Goal: Task Accomplishment & Management: Manage account settings

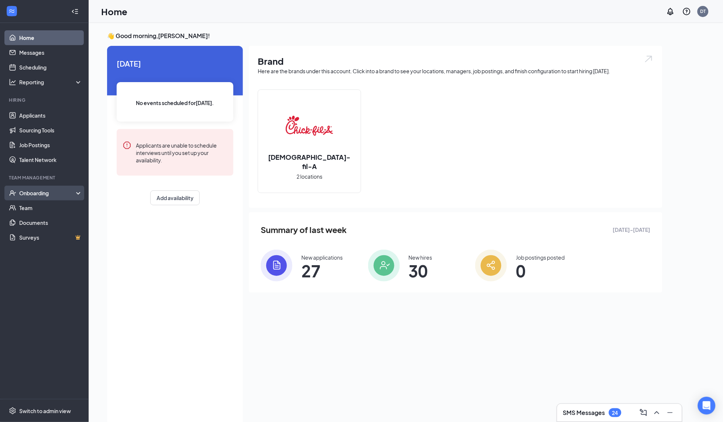
click at [32, 195] on div "Onboarding" at bounding box center [47, 192] width 57 height 7
click at [37, 209] on link "Overview" at bounding box center [50, 207] width 63 height 15
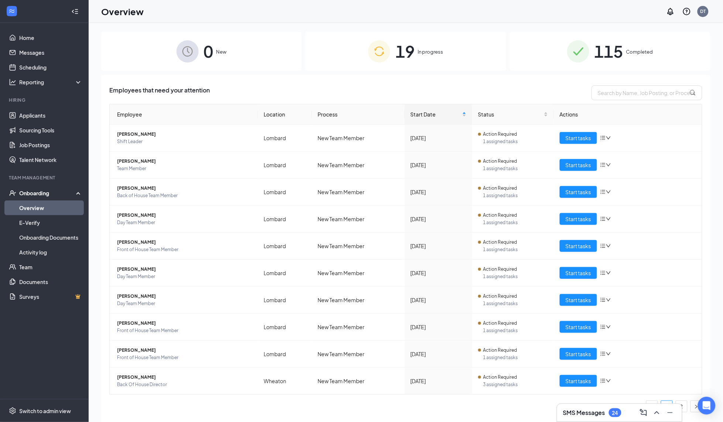
click at [417, 49] on div "19 In progress" at bounding box center [406, 51] width 201 height 39
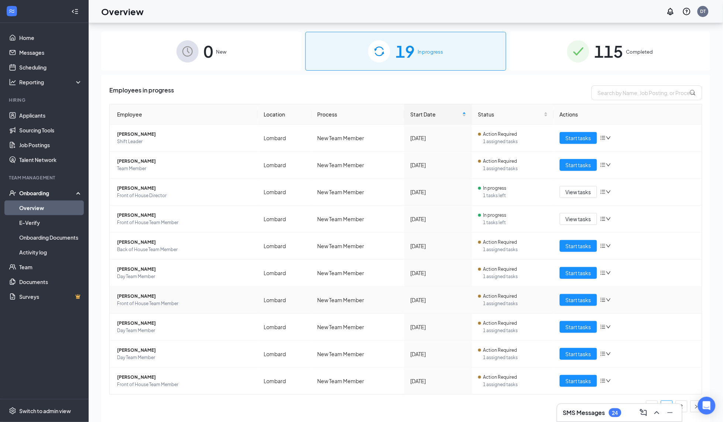
scroll to position [33, 0]
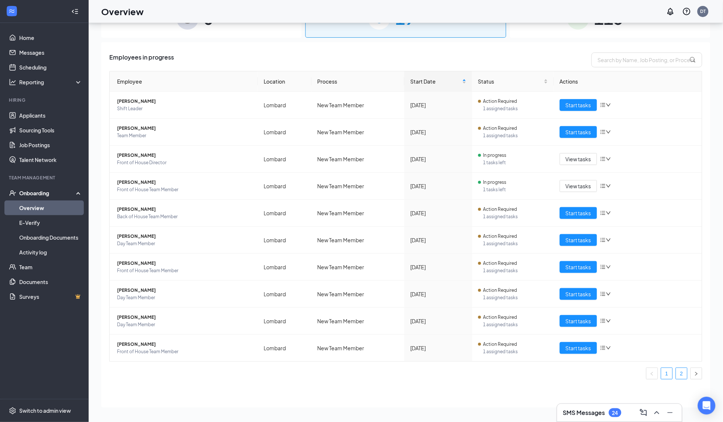
click at [684, 376] on link "2" at bounding box center [681, 373] width 11 height 11
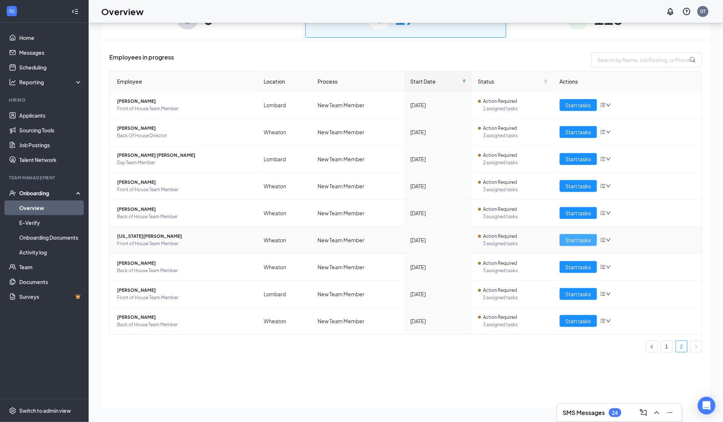
click at [568, 238] on span "Start tasks" at bounding box center [578, 240] width 25 height 8
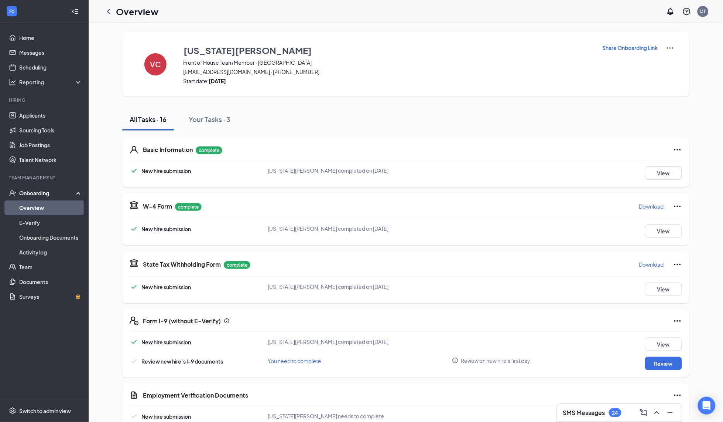
click at [645, 52] on div "Share Onboarding Link" at bounding box center [639, 64] width 72 height 41
click at [631, 48] on p "Share Onboarding Link" at bounding box center [630, 47] width 55 height 7
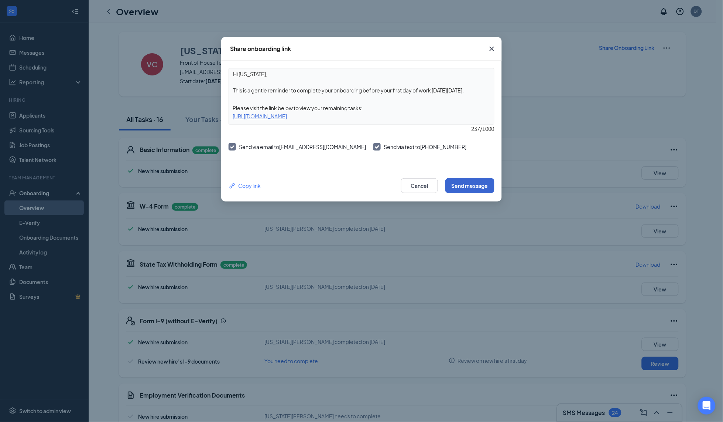
click at [464, 185] on button "Send message" at bounding box center [470, 185] width 49 height 15
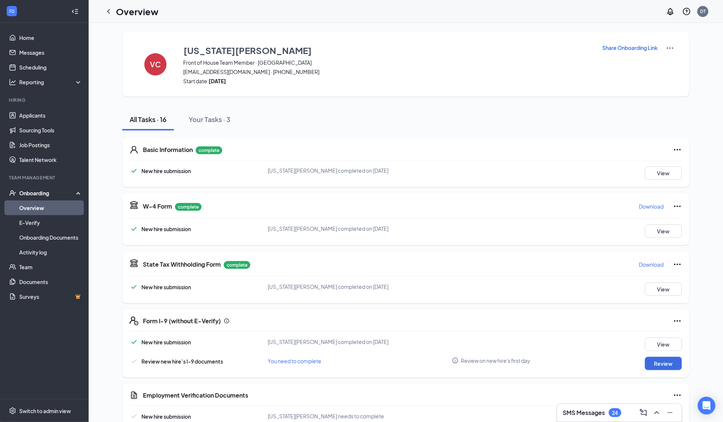
click at [120, 14] on h1 "Overview" at bounding box center [137, 11] width 42 height 13
click at [108, 13] on icon "ChevronLeft" at bounding box center [108, 11] width 9 height 9
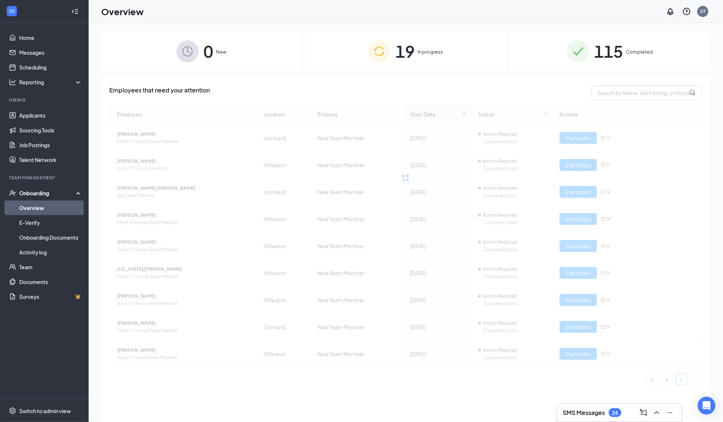
click at [423, 61] on div "19 In progress" at bounding box center [406, 51] width 201 height 39
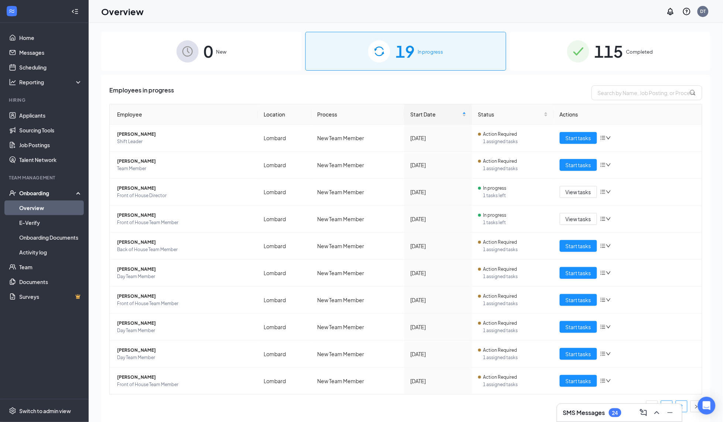
click at [687, 407] on link "2" at bounding box center [681, 405] width 11 height 11
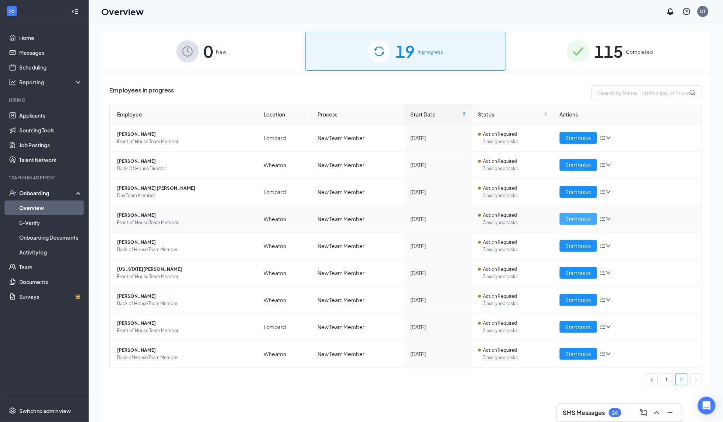
click at [578, 213] on button "Start tasks" at bounding box center [578, 219] width 37 height 12
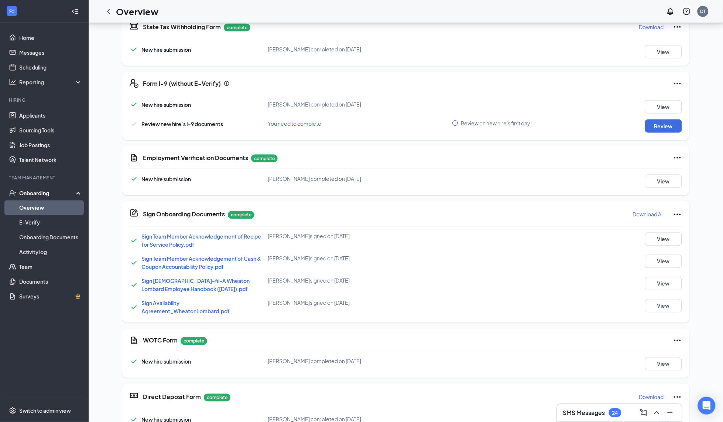
scroll to position [260, 0]
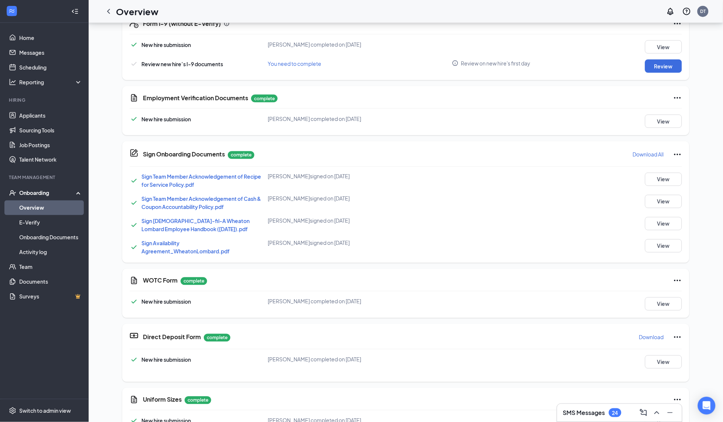
scroll to position [433, 0]
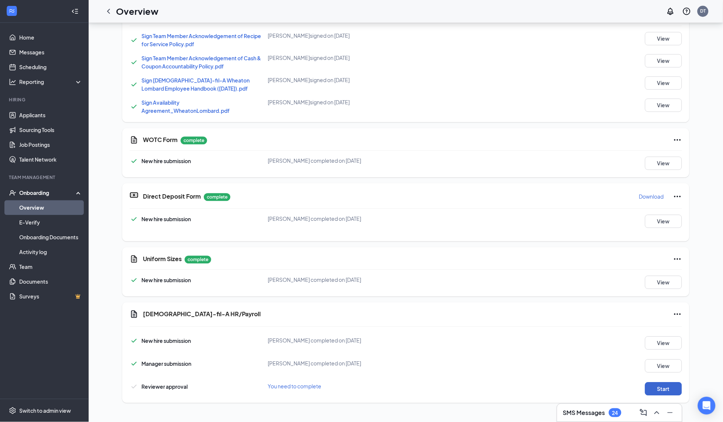
click at [667, 382] on button "Start" at bounding box center [663, 388] width 37 height 13
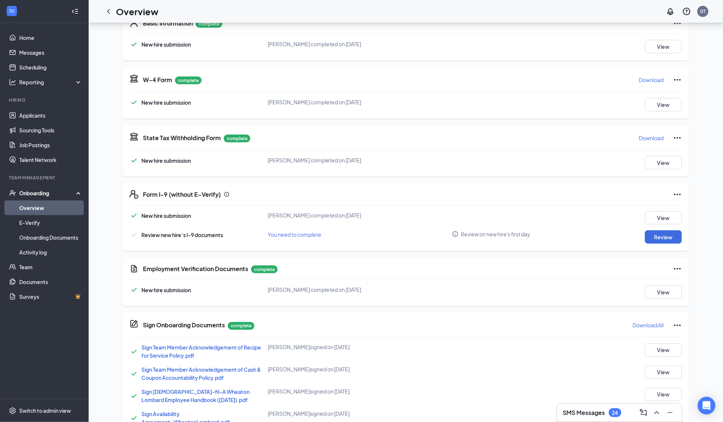
scroll to position [378, 0]
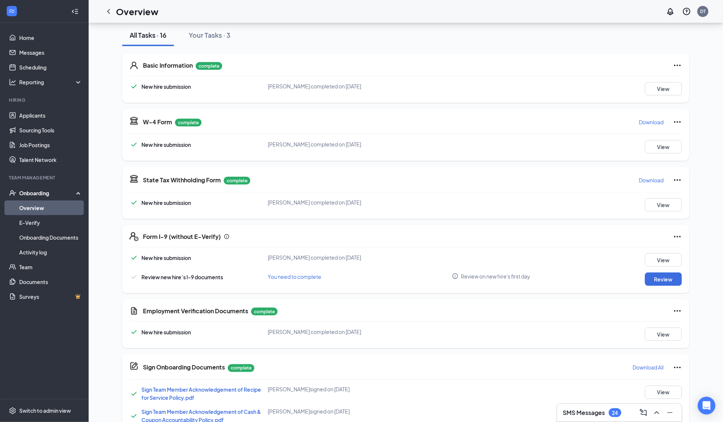
scroll to position [156, 0]
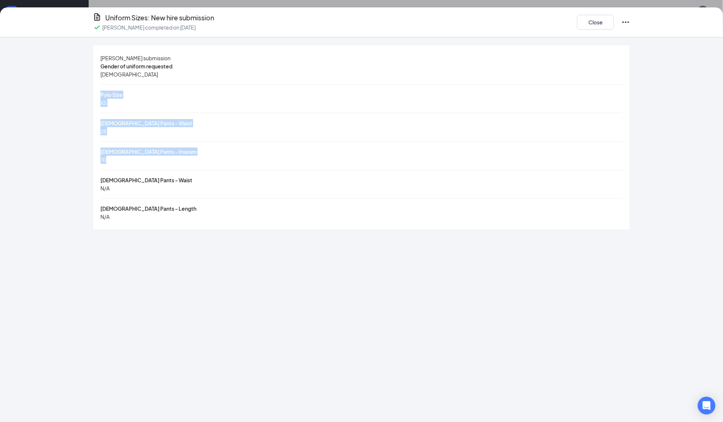
drag, startPoint x: 131, startPoint y: 103, endPoint x: 184, endPoint y: 163, distance: 79.8
click at [184, 163] on div "[PERSON_NAME] submission Gender of uniform requested [DEMOGRAPHIC_DATA] Polo Si…" at bounding box center [361, 137] width 537 height 184
copy div "Polo Size XS [DEMOGRAPHIC_DATA] Pants - Waist 28 [DEMOGRAPHIC_DATA] Pants - Ins…"
click at [590, 23] on button "Close" at bounding box center [595, 22] width 37 height 15
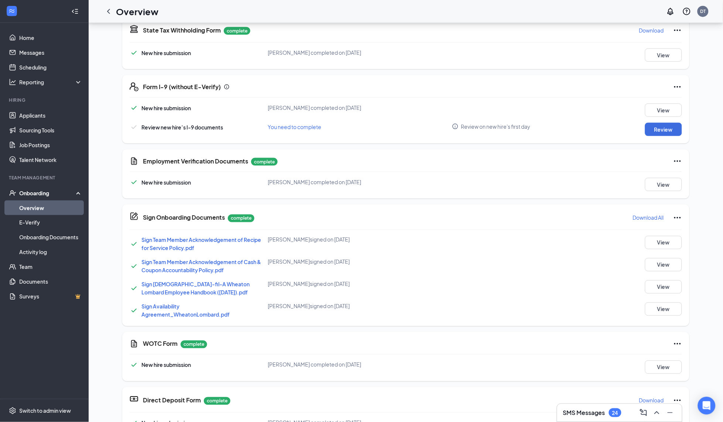
scroll to position [415, 0]
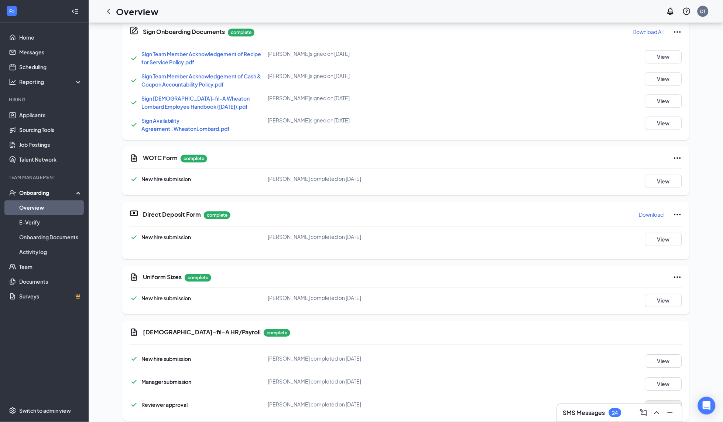
click at [664, 400] on button "View" at bounding box center [663, 406] width 37 height 13
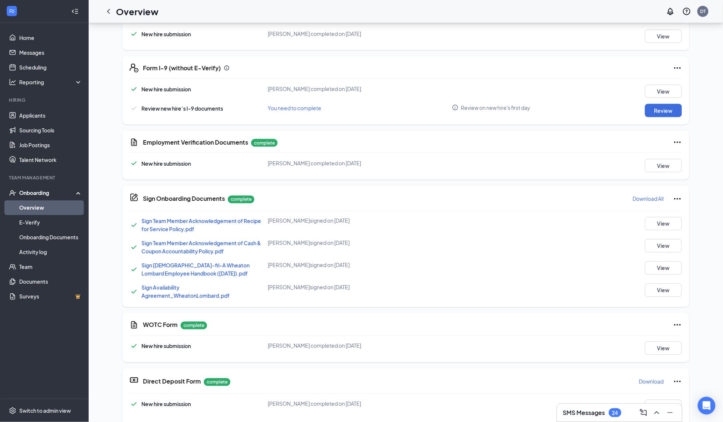
scroll to position [106, 0]
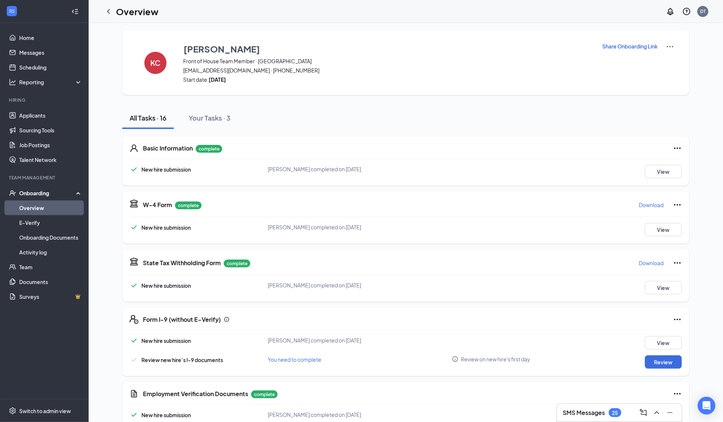
scroll to position [4, 0]
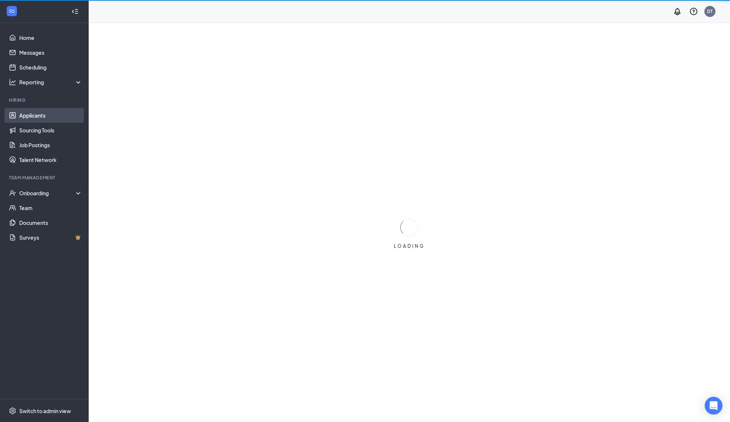
click at [40, 116] on link "Applicants" at bounding box center [50, 115] width 63 height 15
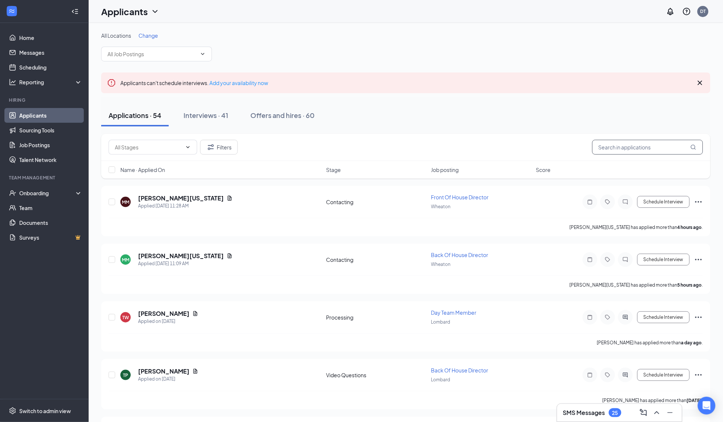
click at [623, 151] on input "text" at bounding box center [648, 147] width 111 height 15
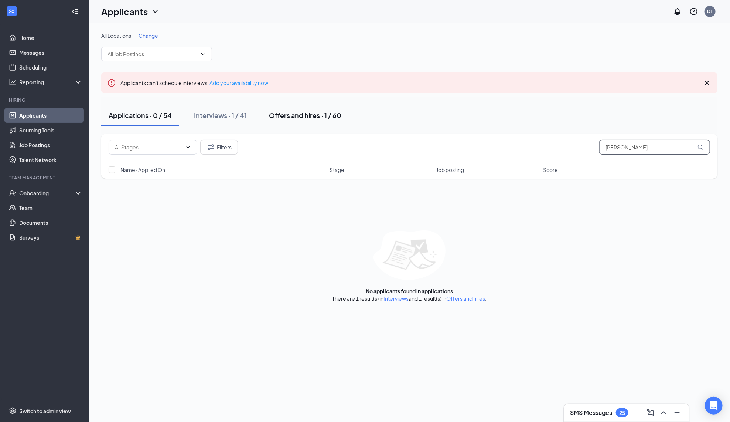
type input "Kameron conn"
click at [302, 119] on div "Offers and hires · 1 / 60" at bounding box center [305, 114] width 72 height 9
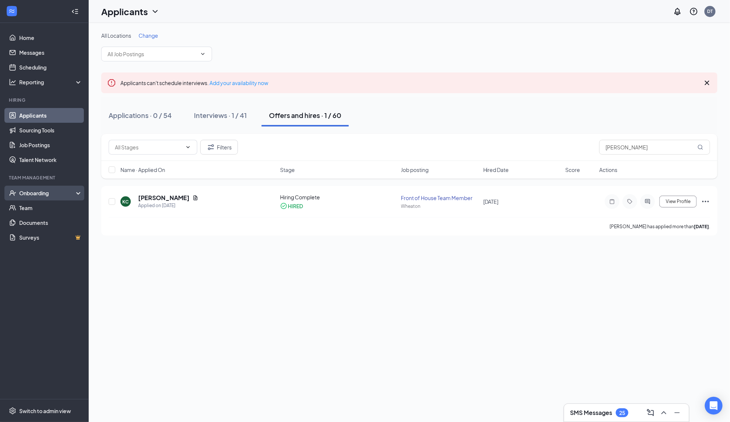
click at [45, 191] on div "Onboarding" at bounding box center [47, 192] width 57 height 7
click at [33, 210] on link "Overview" at bounding box center [50, 207] width 63 height 15
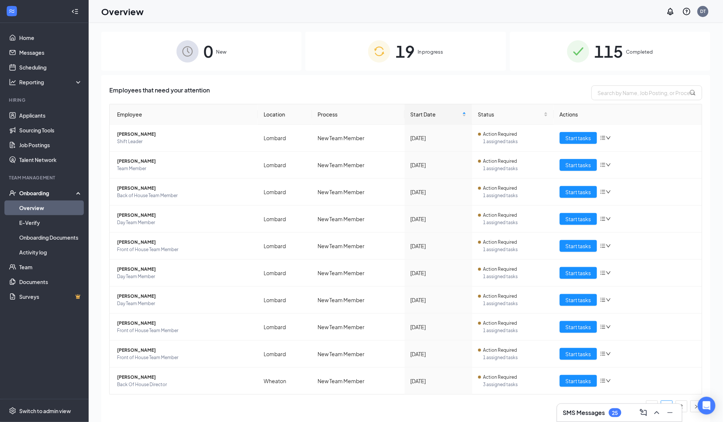
click at [430, 57] on div "19 In progress" at bounding box center [406, 51] width 201 height 39
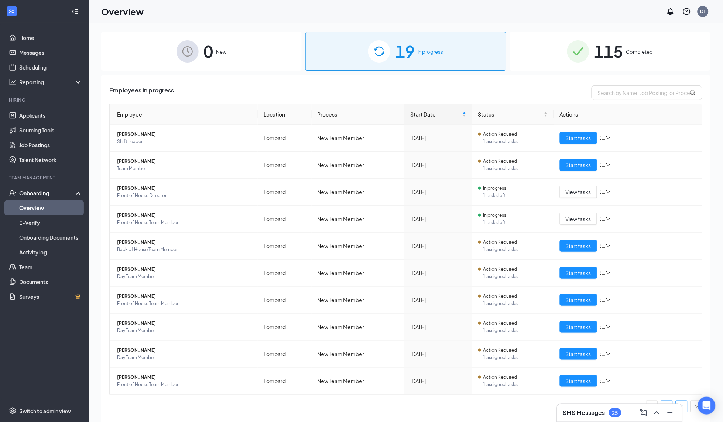
click at [686, 408] on link "2" at bounding box center [681, 405] width 11 height 11
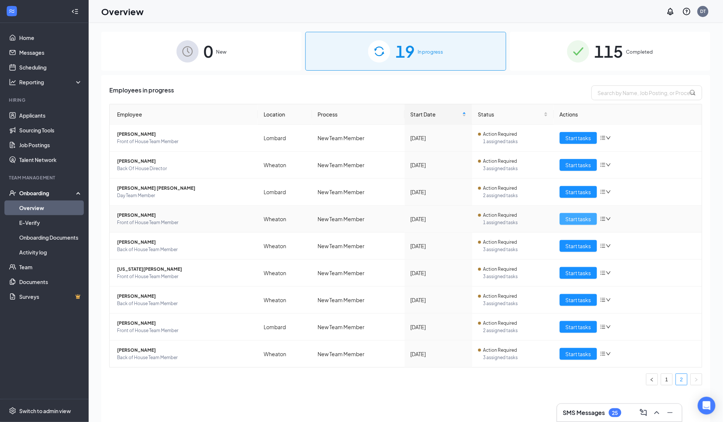
click at [582, 219] on span "Start tasks" at bounding box center [578, 219] width 25 height 8
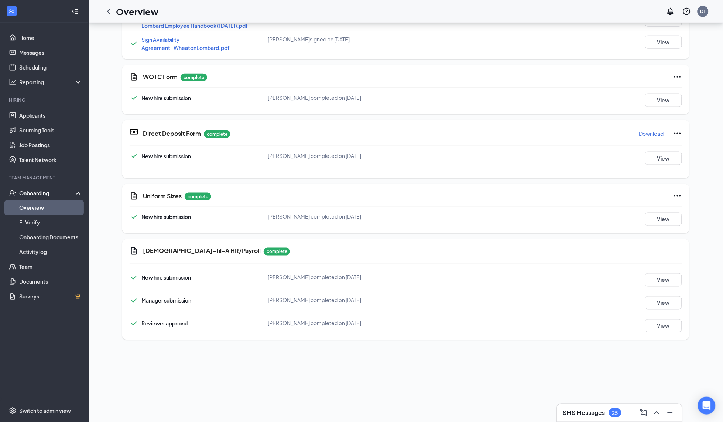
scroll to position [238, 0]
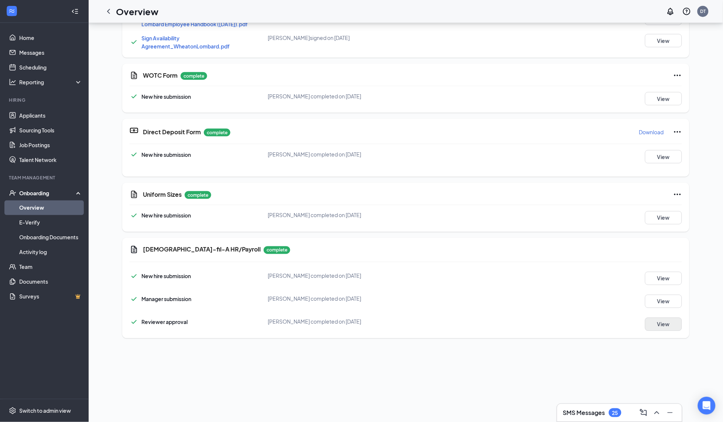
click at [669, 326] on button "View" at bounding box center [663, 323] width 37 height 13
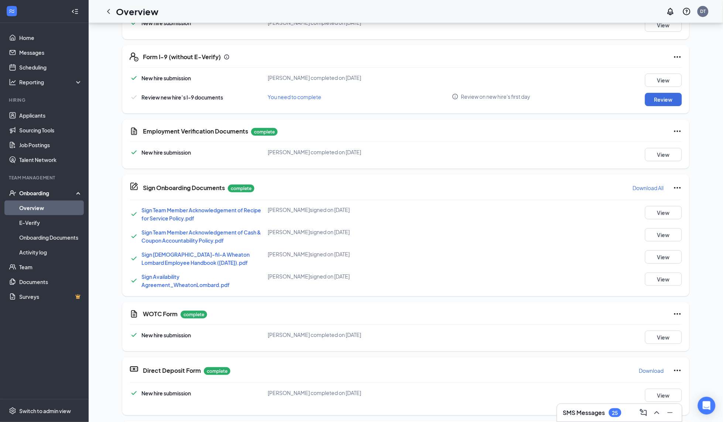
scroll to position [107, 0]
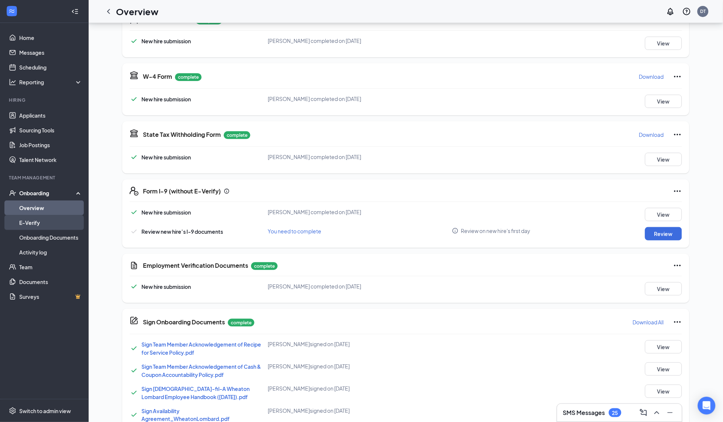
click at [43, 218] on link "E-Verify" at bounding box center [50, 222] width 63 height 15
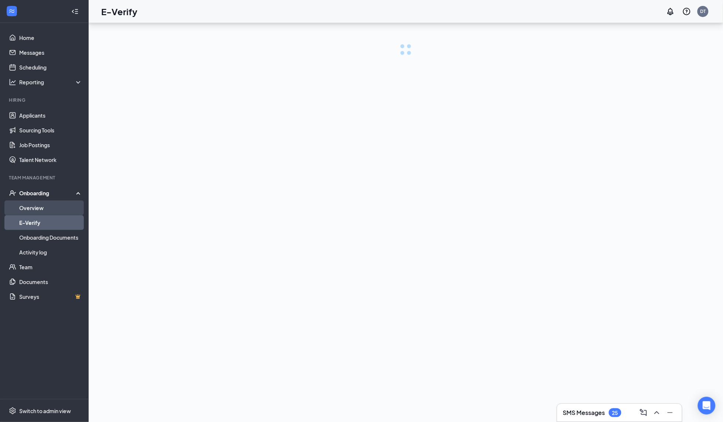
click at [44, 208] on link "Overview" at bounding box center [50, 207] width 63 height 15
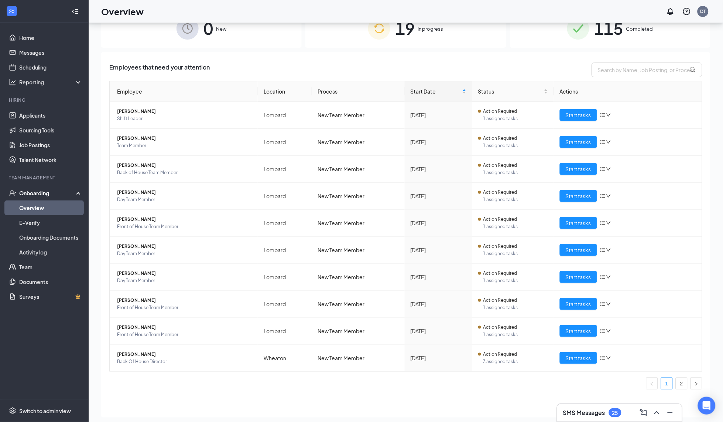
click at [446, 46] on div "19 In progress" at bounding box center [406, 28] width 201 height 39
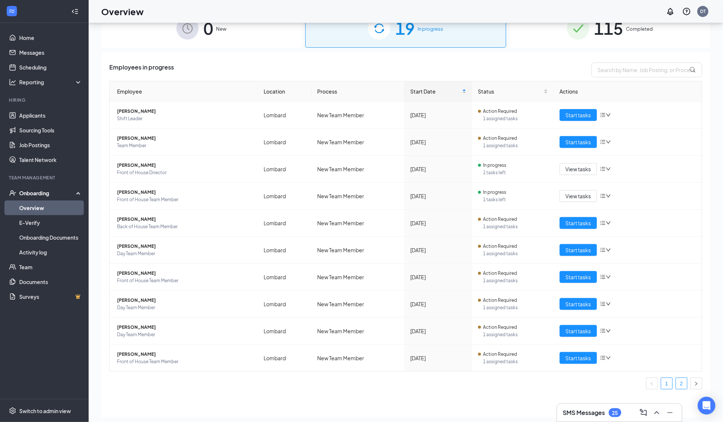
click at [679, 382] on link "2" at bounding box center [681, 383] width 11 height 11
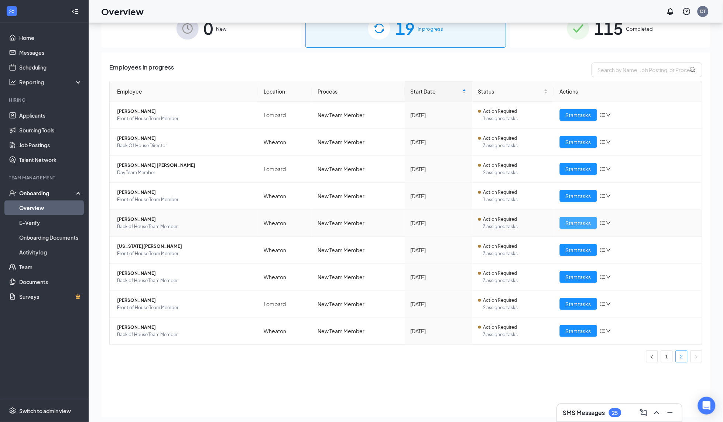
click at [590, 222] on span "Start tasks" at bounding box center [578, 223] width 25 height 8
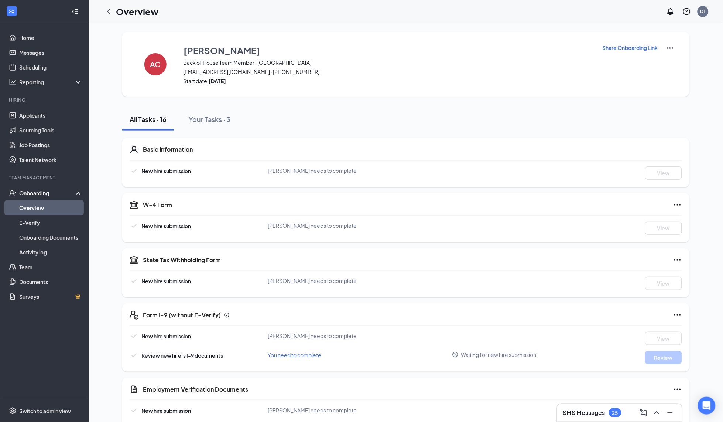
click at [110, 16] on icon "ChevronLeft" at bounding box center [108, 11] width 9 height 9
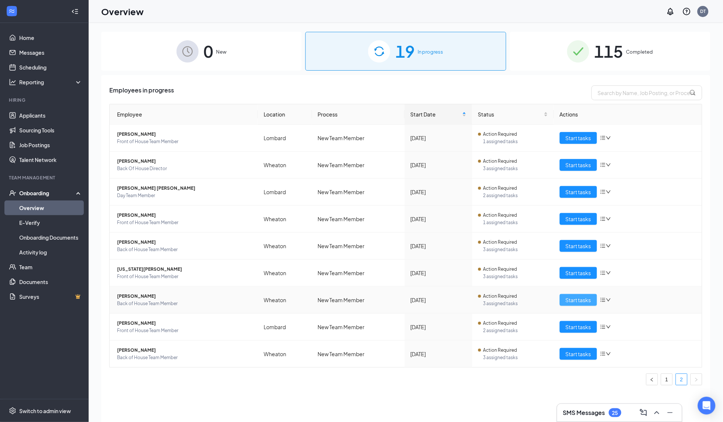
click at [573, 303] on span "Start tasks" at bounding box center [578, 300] width 25 height 8
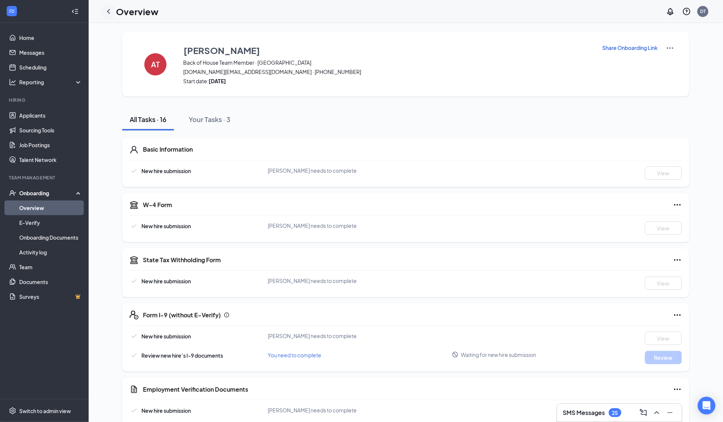
click at [113, 13] on icon "ChevronLeft" at bounding box center [108, 11] width 9 height 9
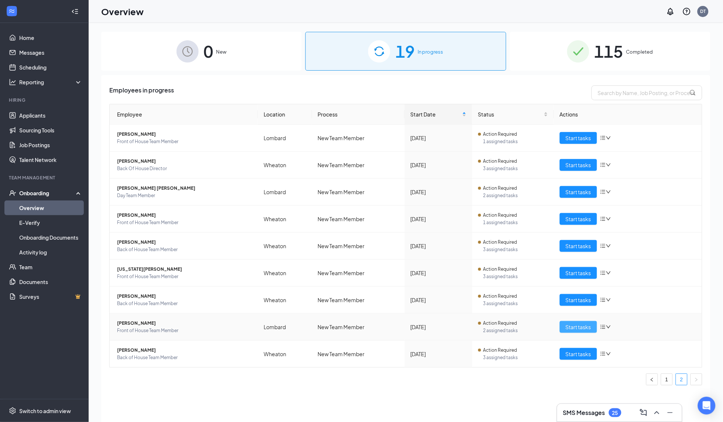
click at [574, 324] on span "Start tasks" at bounding box center [578, 327] width 25 height 8
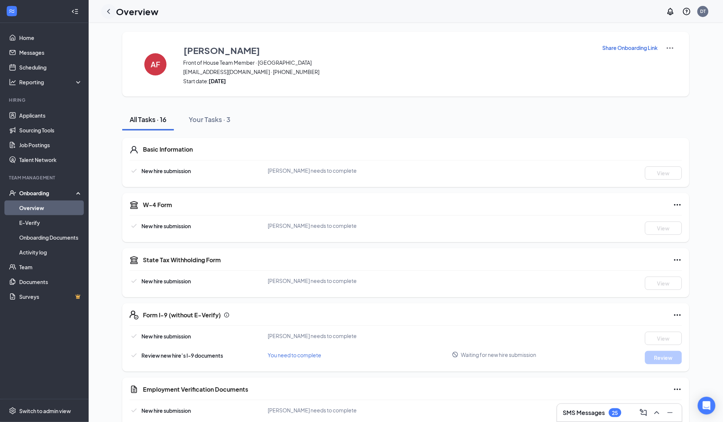
click at [109, 15] on icon "ChevronLeft" at bounding box center [108, 11] width 9 height 9
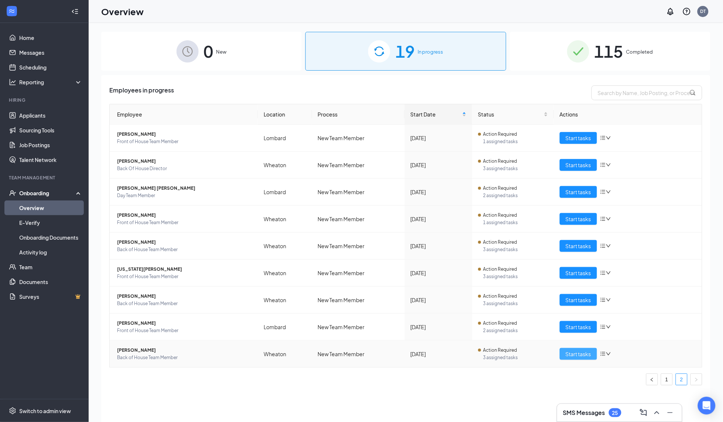
click at [577, 355] on span "Start tasks" at bounding box center [578, 353] width 25 height 8
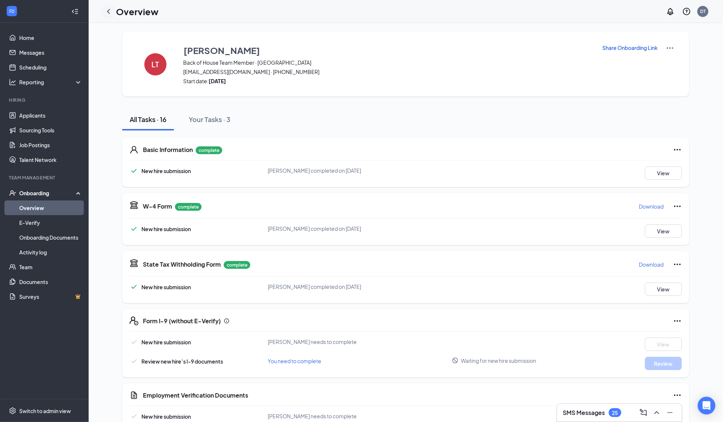
click at [107, 11] on icon "ChevronLeft" at bounding box center [108, 11] width 9 height 9
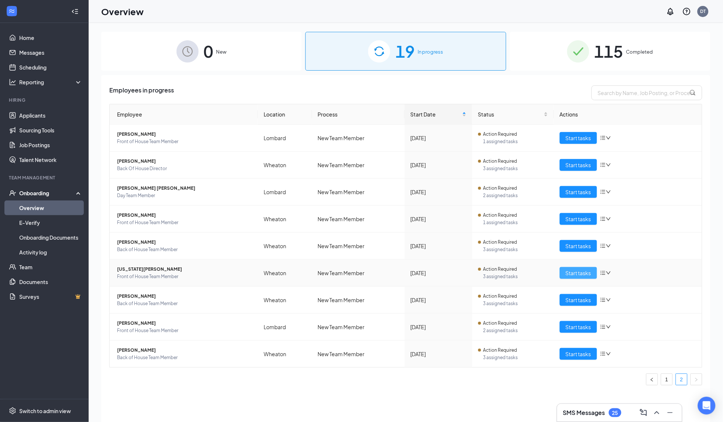
click at [577, 270] on span "Start tasks" at bounding box center [578, 273] width 25 height 8
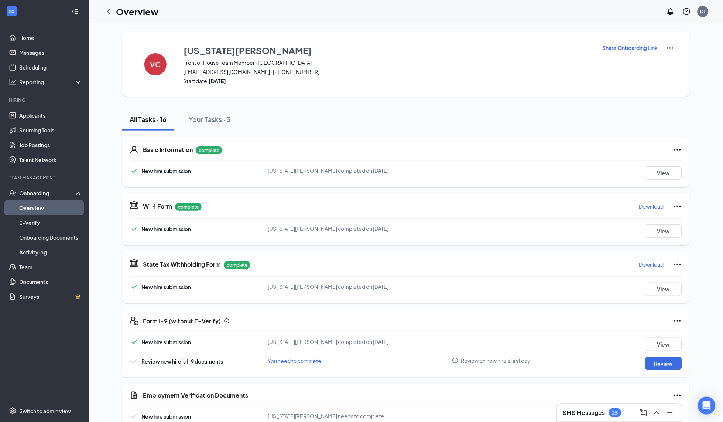
click at [638, 48] on p "Share Onboarding Link" at bounding box center [630, 47] width 55 height 7
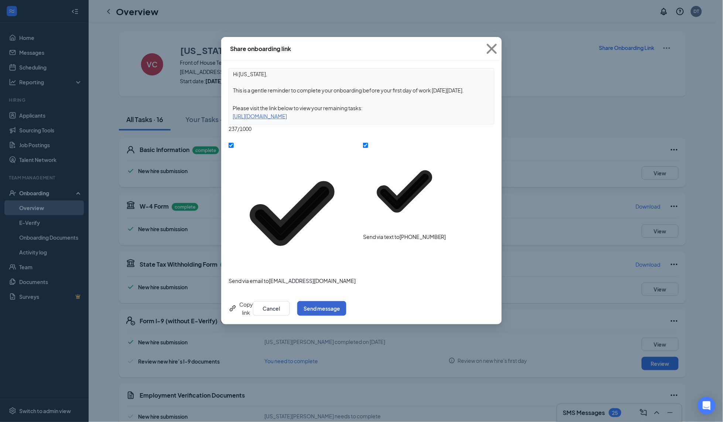
click at [347, 301] on button "Send message" at bounding box center [321, 308] width 49 height 15
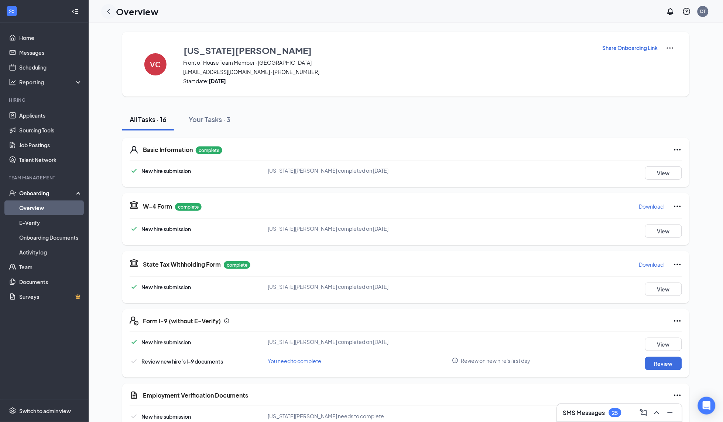
click at [108, 14] on icon "ChevronLeft" at bounding box center [108, 11] width 9 height 9
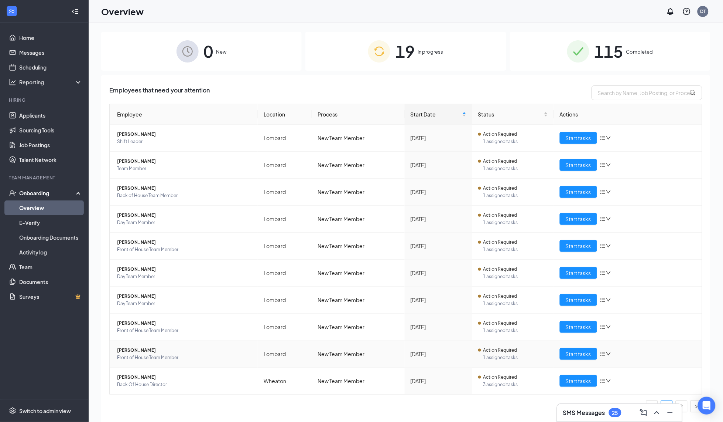
scroll to position [33, 0]
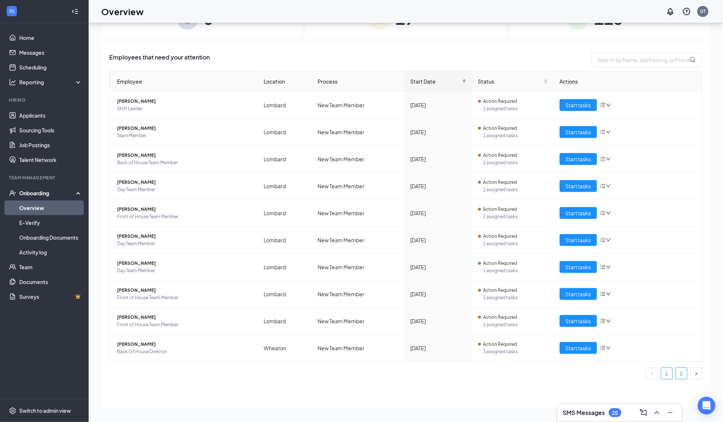
click at [685, 376] on link "2" at bounding box center [681, 373] width 11 height 11
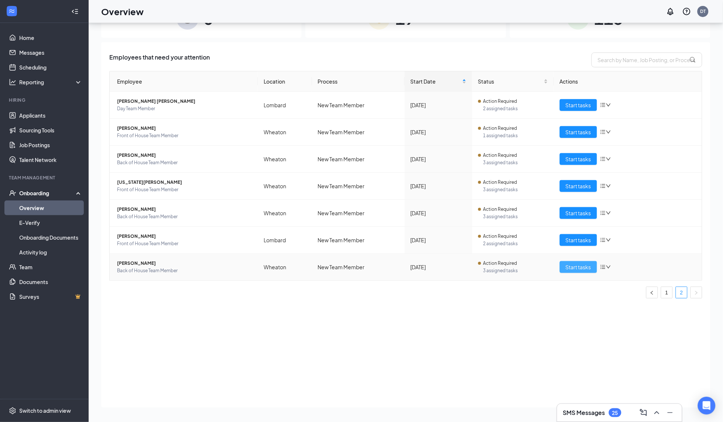
click at [570, 272] on button "Start tasks" at bounding box center [578, 267] width 37 height 12
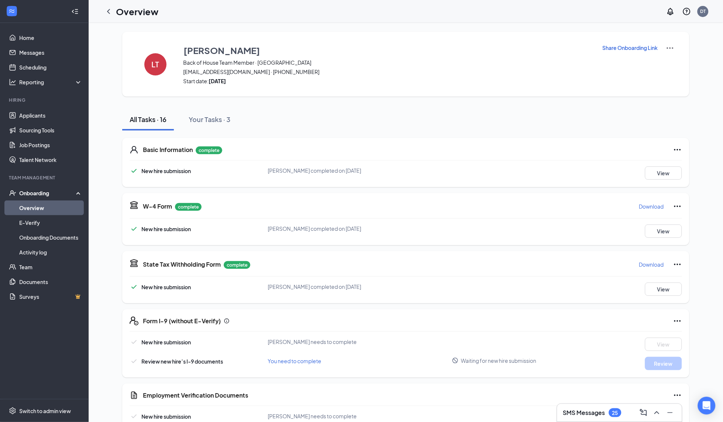
click at [616, 51] on p "Share Onboarding Link" at bounding box center [630, 47] width 55 height 7
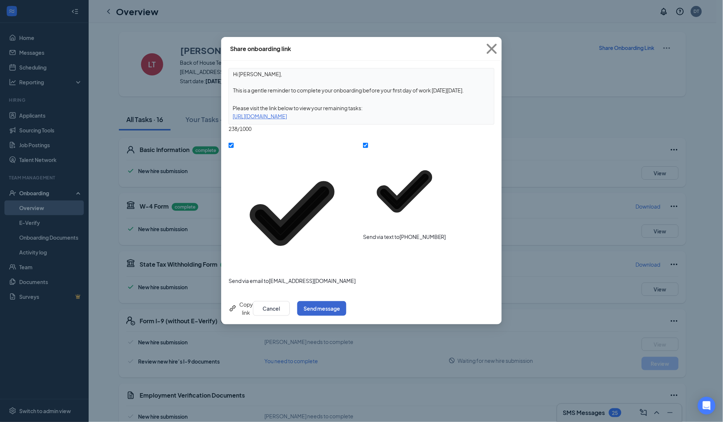
click at [347, 301] on button "Send message" at bounding box center [321, 308] width 49 height 15
